Goal: Task Accomplishment & Management: Complete application form

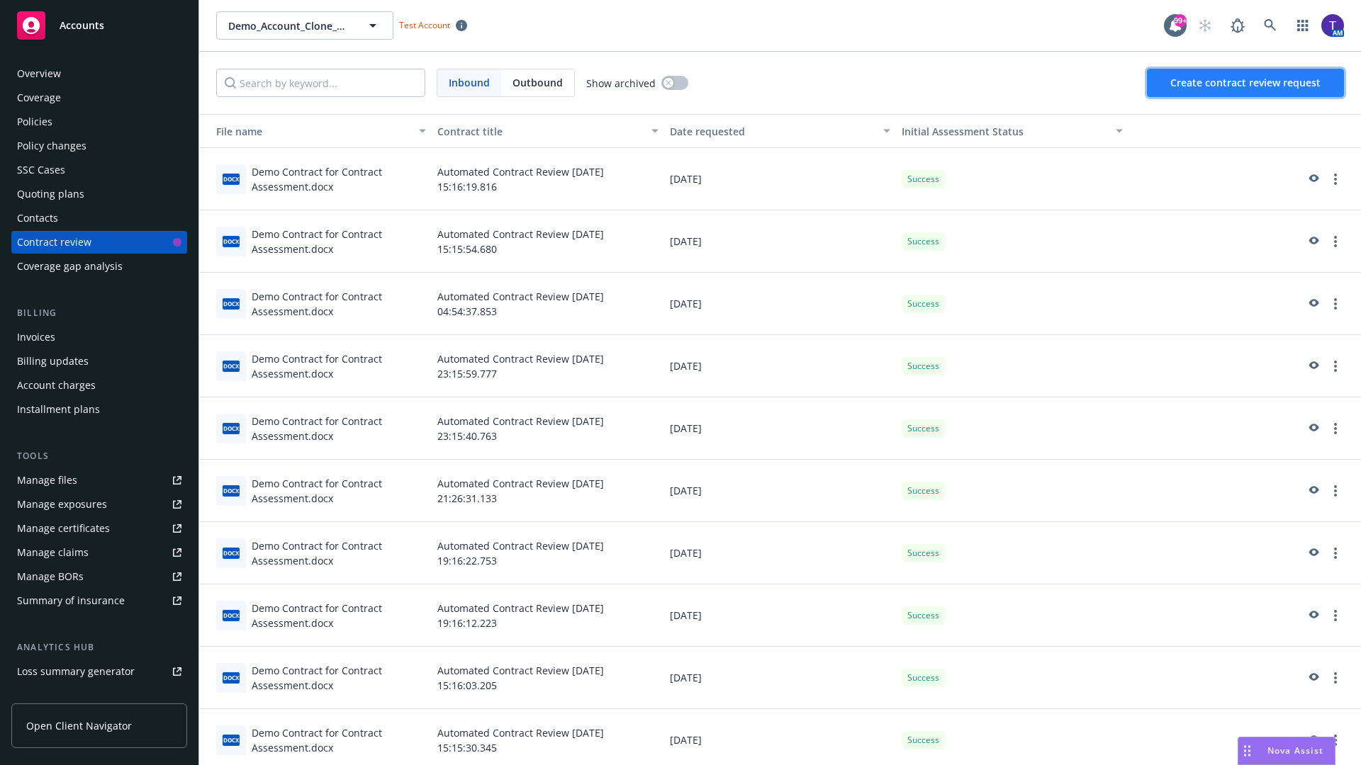
click at [1246, 83] on span "Create contract review request" at bounding box center [1245, 82] width 150 height 13
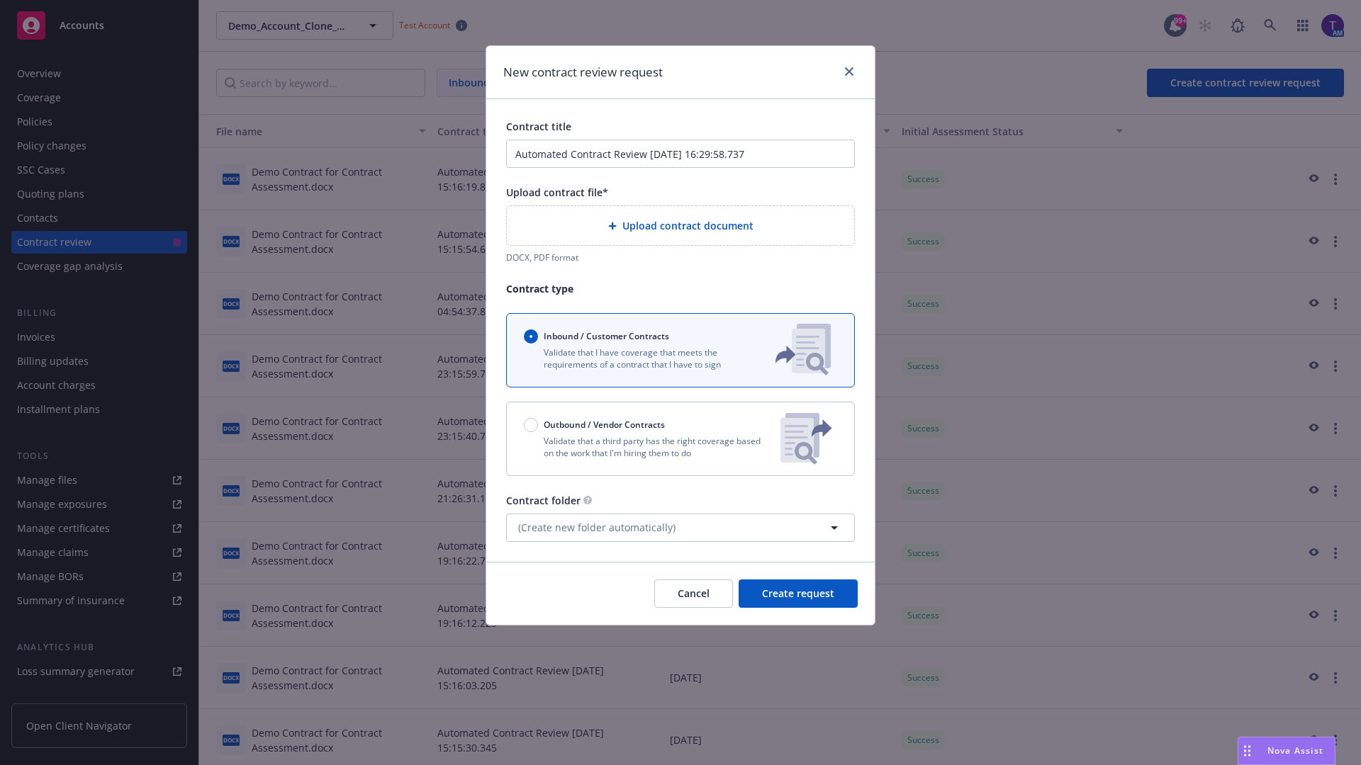
type input "Automated Contract Review [DATE] 16:29:58.737"
click at [680, 439] on p "Validate that a third party has the right coverage based on the work that I'm h…" at bounding box center [646, 447] width 245 height 24
radio input "false"
radio input "true"
click at [798, 600] on span "Create request" at bounding box center [798, 593] width 72 height 13
